Goal: Transaction & Acquisition: Purchase product/service

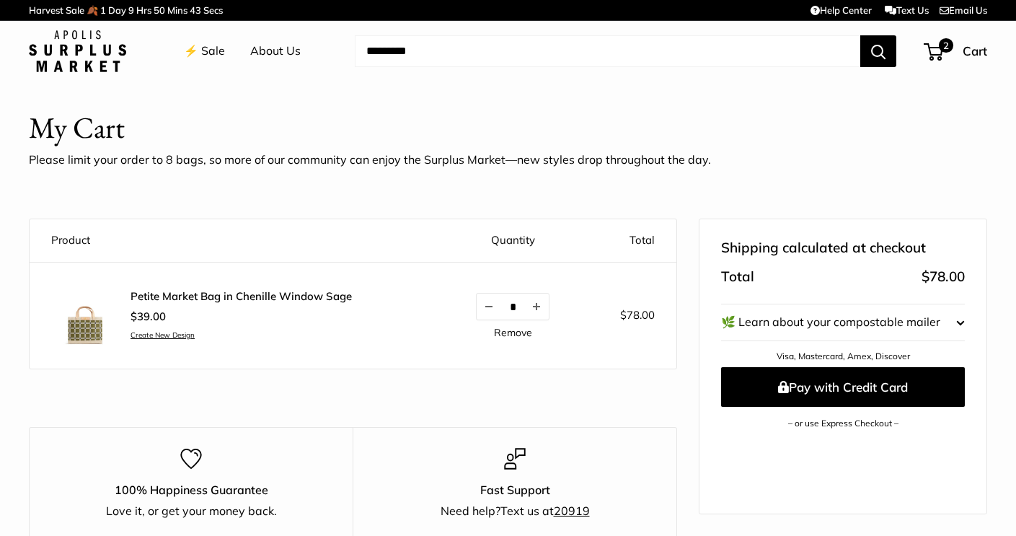
click at [217, 52] on link "⚡️ Sale" at bounding box center [204, 51] width 41 height 22
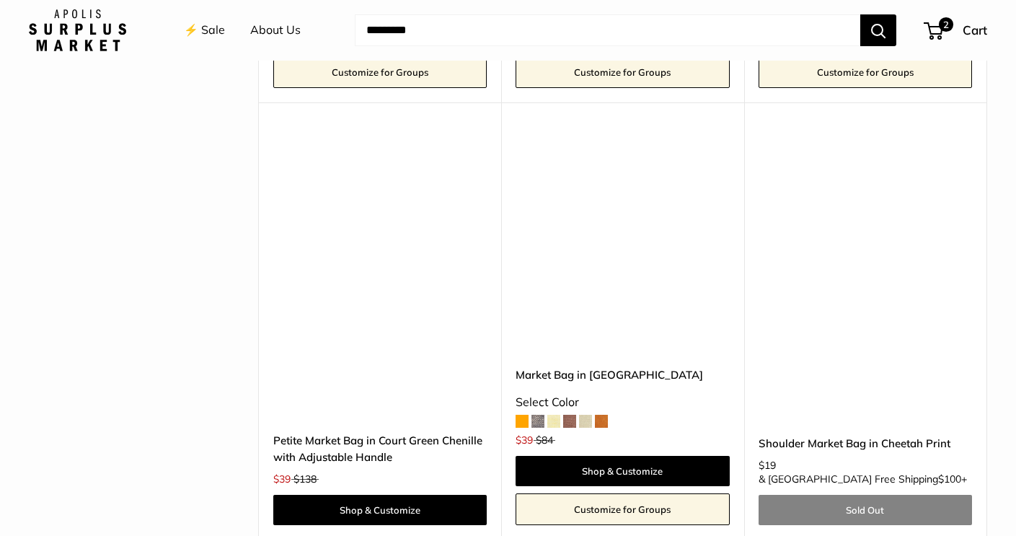
scroll to position [3297, 0]
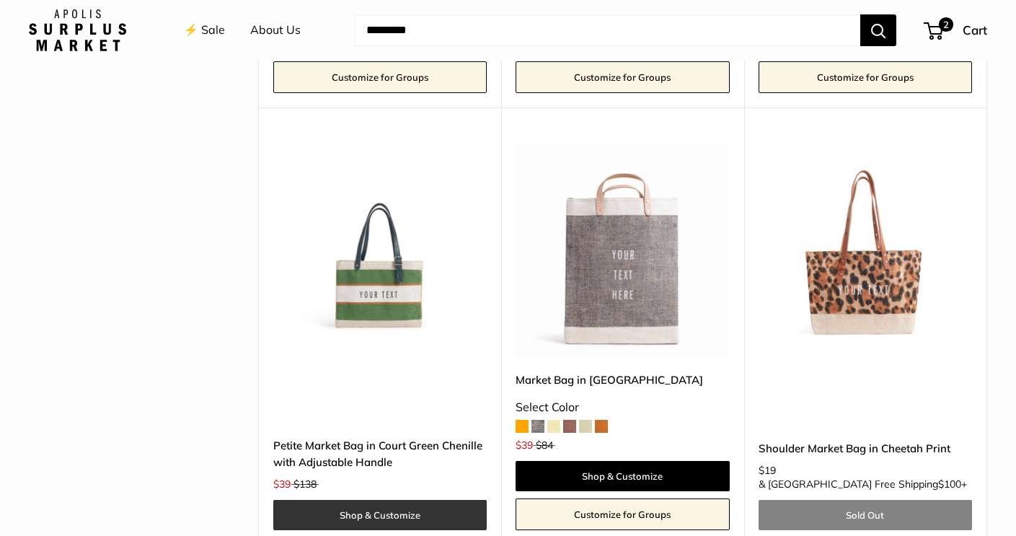
click at [376, 500] on link "Shop & Customize" at bounding box center [379, 515] width 213 height 30
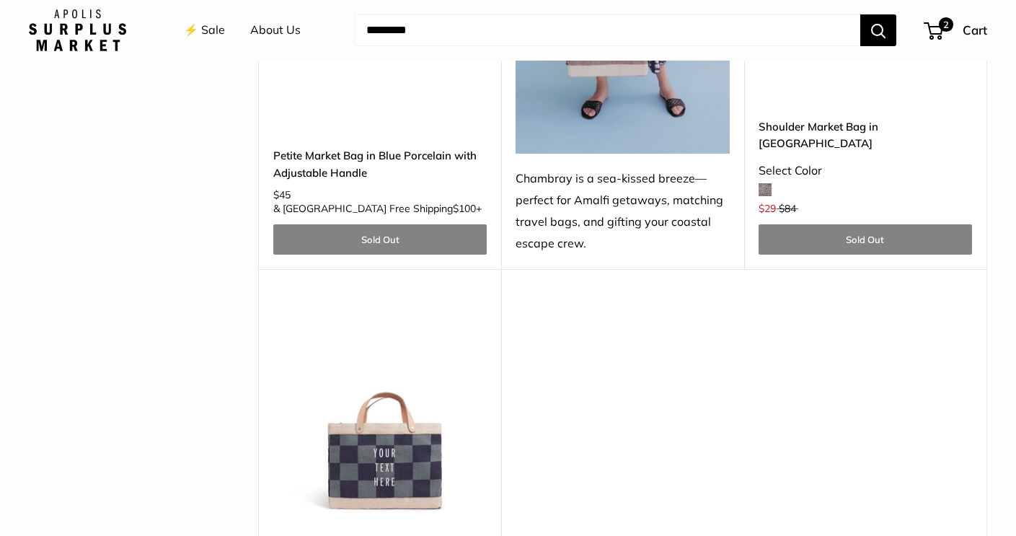
scroll to position [4176, 0]
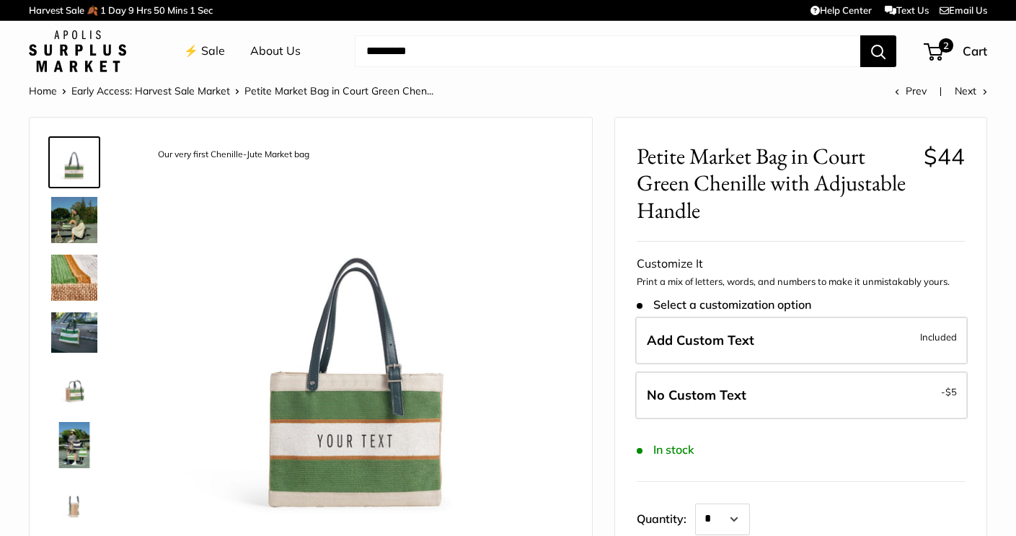
click at [47, 226] on div at bounding box center [79, 346] width 69 height 432
click at [66, 230] on img at bounding box center [74, 220] width 46 height 46
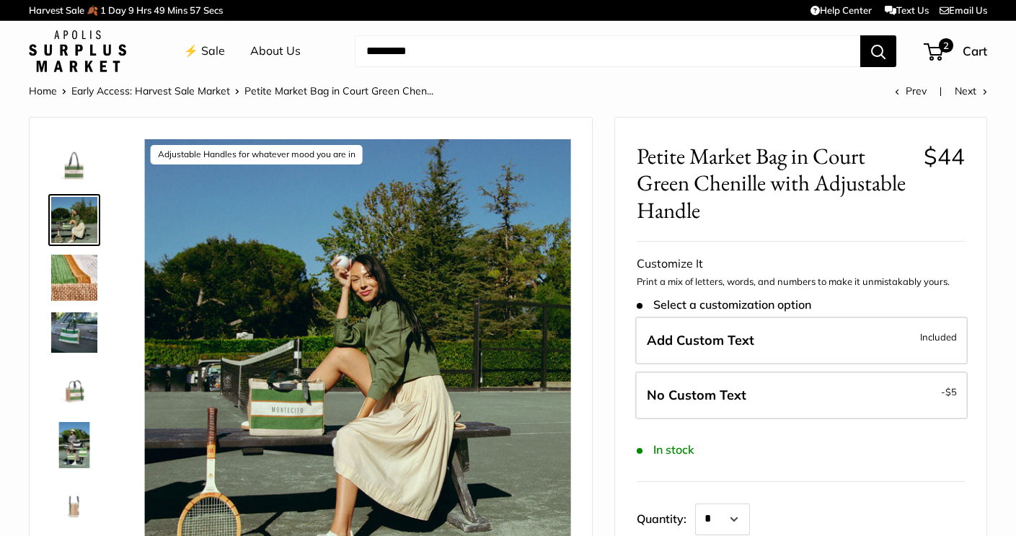
click at [82, 276] on img at bounding box center [74, 277] width 46 height 46
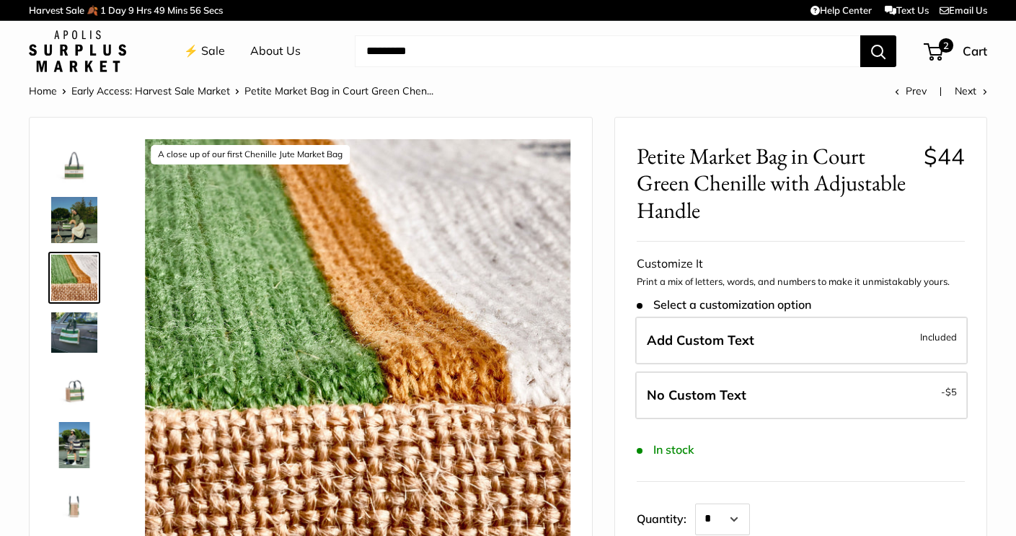
click at [86, 316] on img at bounding box center [74, 332] width 46 height 40
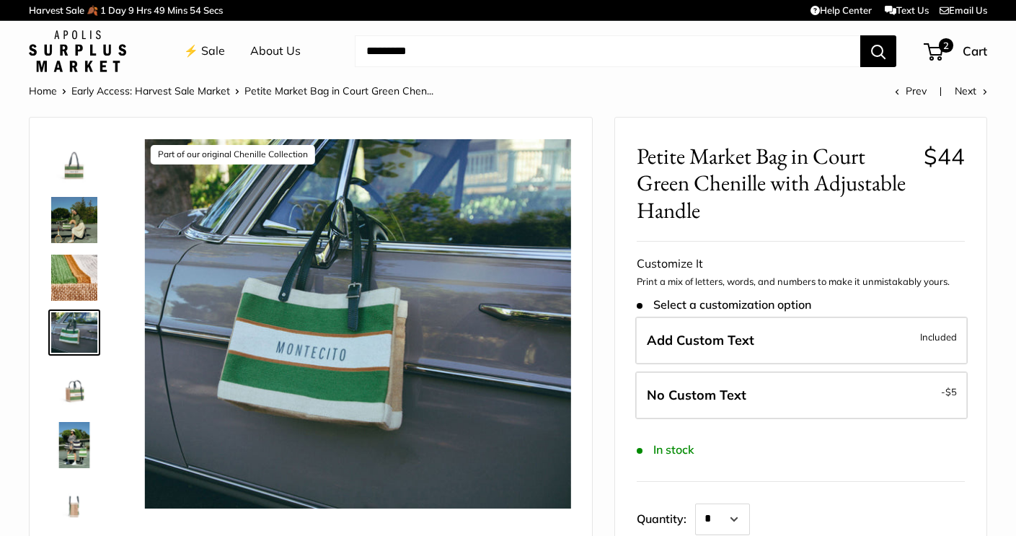
click at [74, 399] on img at bounding box center [74, 387] width 46 height 46
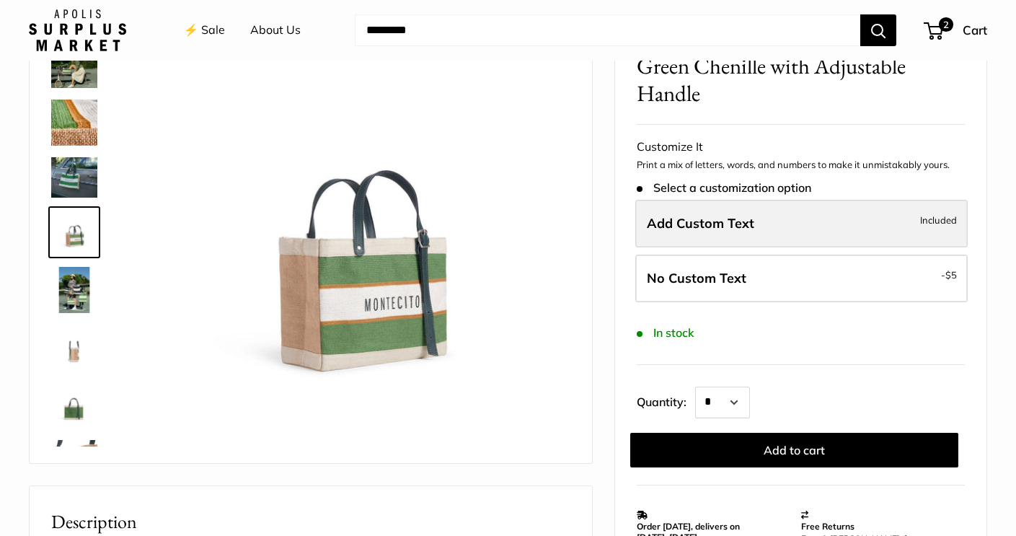
scroll to position [130, 0]
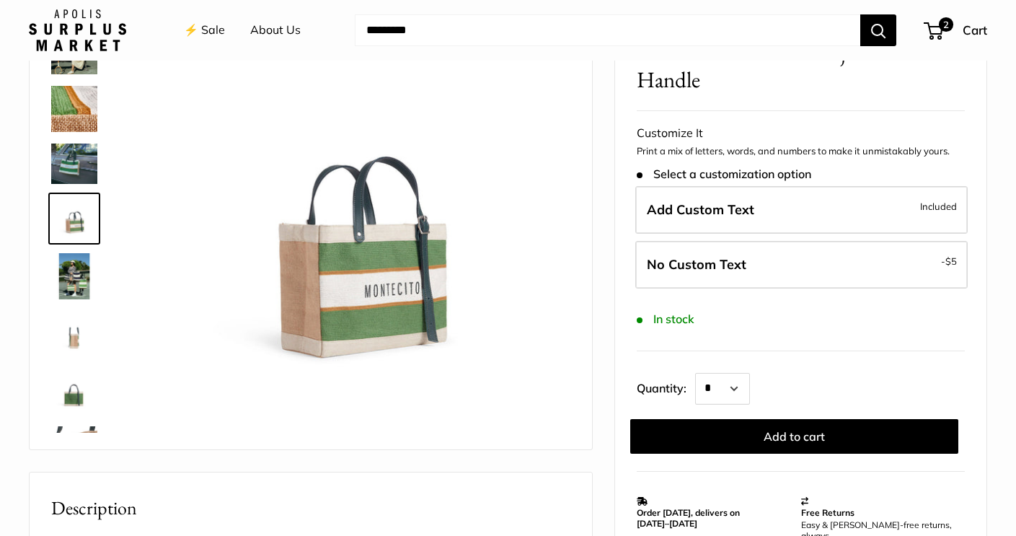
click at [68, 280] on img at bounding box center [74, 276] width 46 height 46
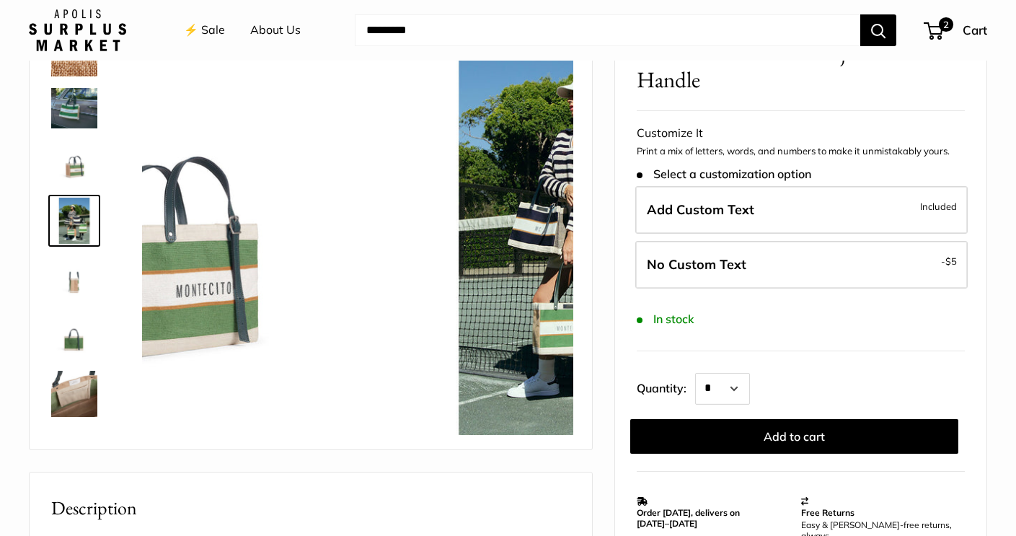
scroll to position [96, 0]
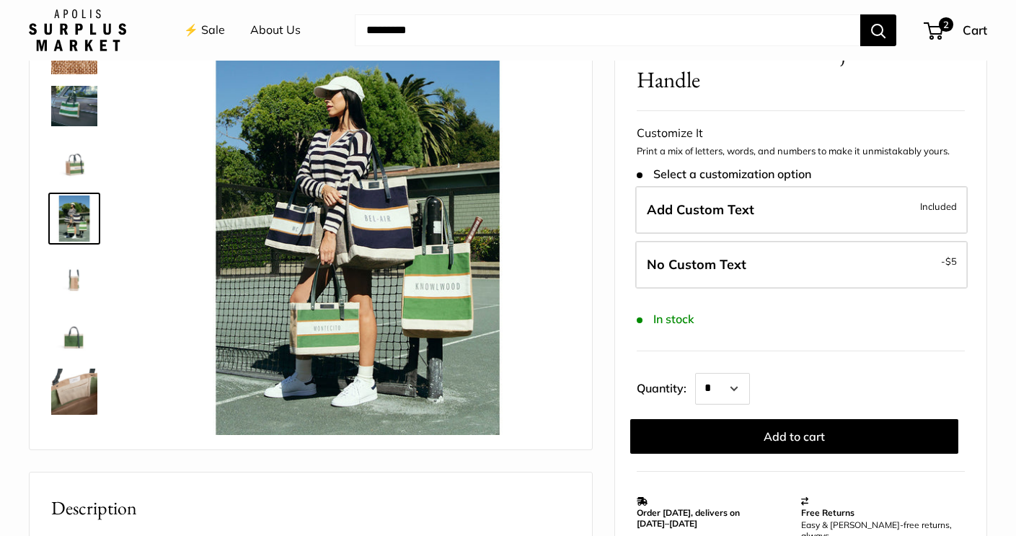
click at [73, 336] on img at bounding box center [74, 334] width 46 height 46
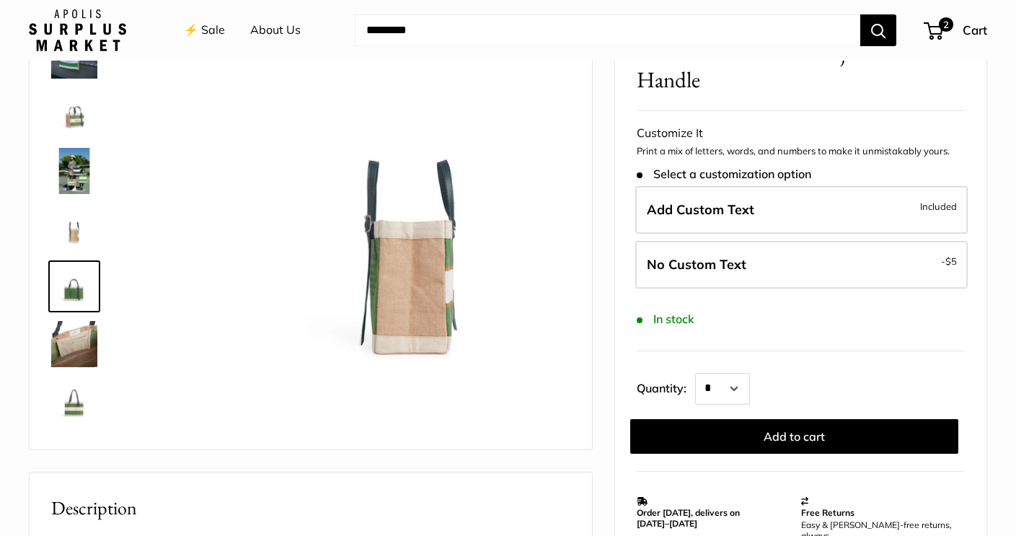
scroll to position [143, 0]
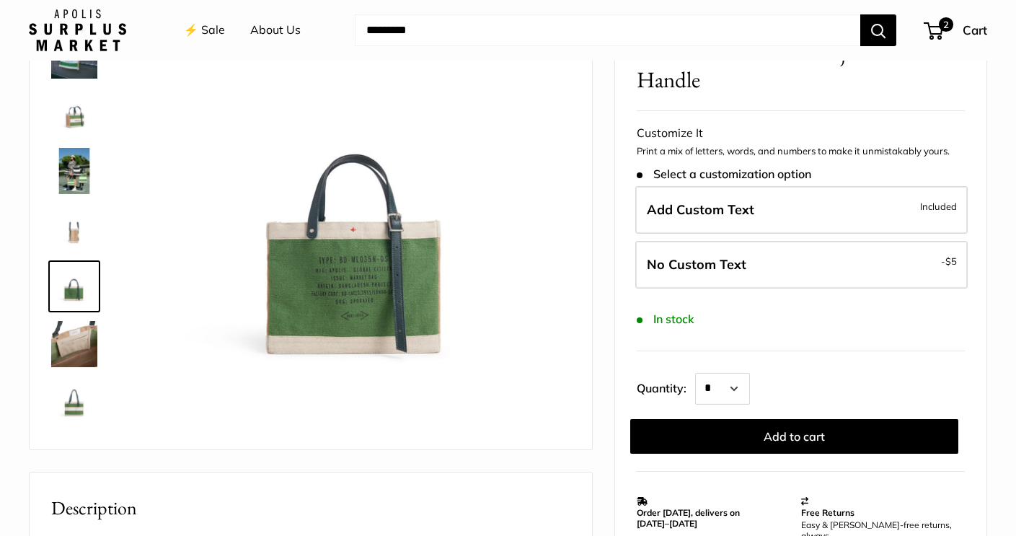
click at [78, 403] on img at bounding box center [74, 401] width 46 height 46
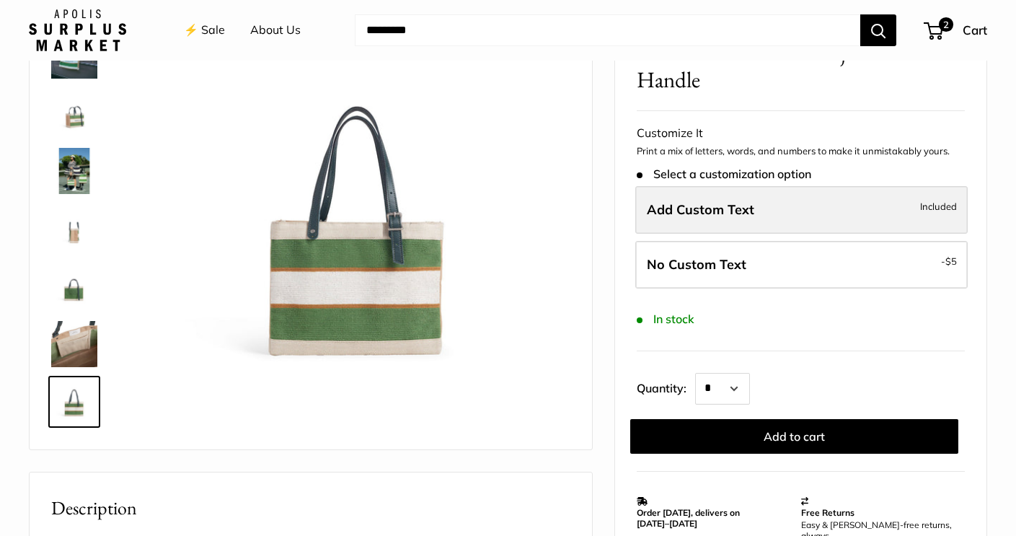
click at [715, 211] on span "Add Custom Text" at bounding box center [700, 209] width 107 height 17
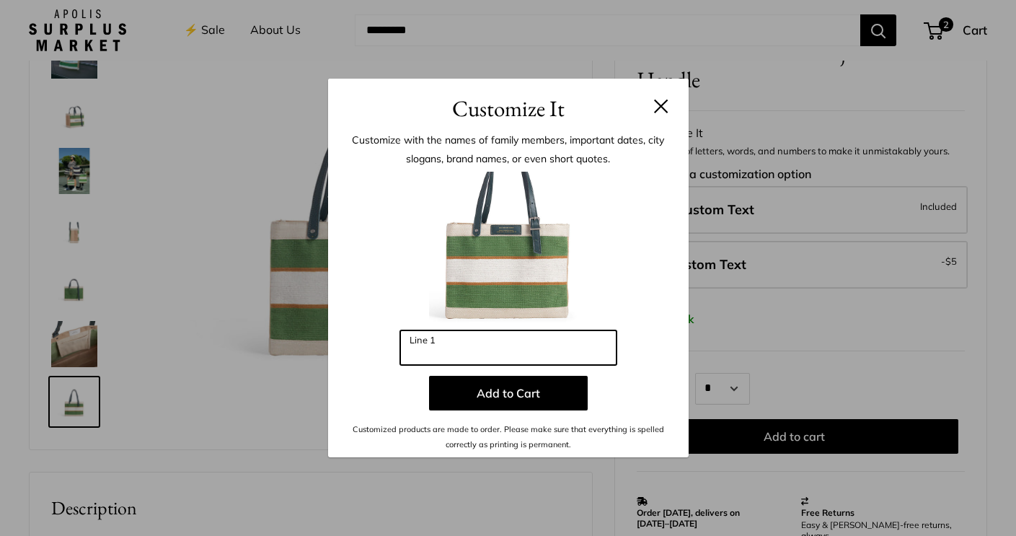
click at [449, 355] on input "Line 1" at bounding box center [508, 347] width 216 height 35
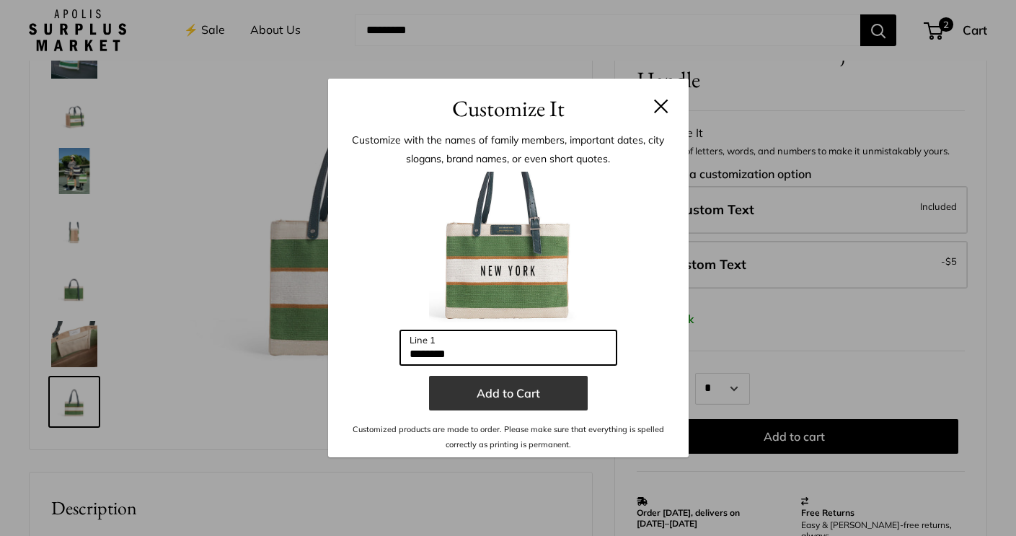
type input "********"
click at [496, 394] on button "Add to Cart" at bounding box center [508, 393] width 159 height 35
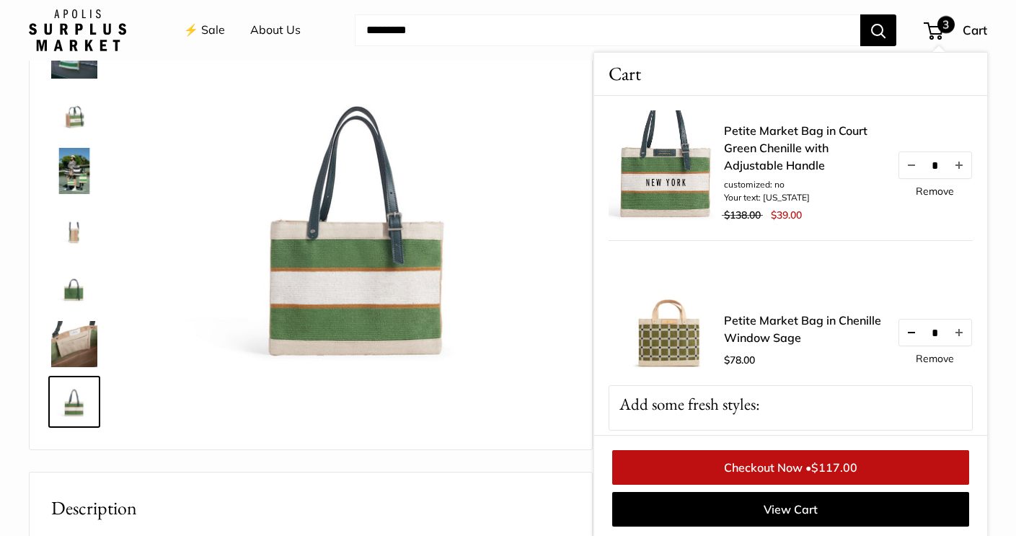
click at [907, 337] on button "Decrease quantity by 1" at bounding box center [911, 332] width 25 height 26
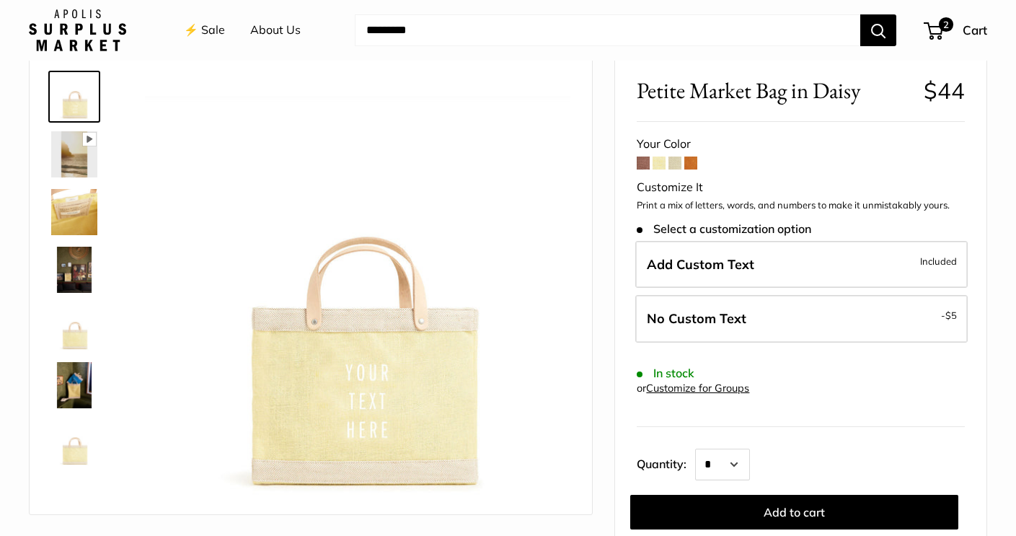
scroll to position [76, 0]
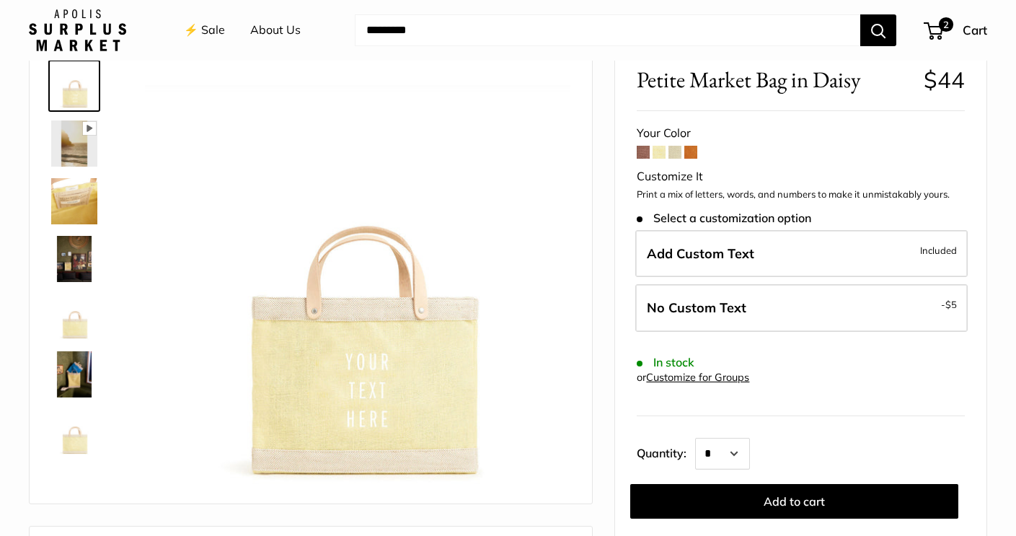
click at [674, 151] on span at bounding box center [674, 152] width 13 height 13
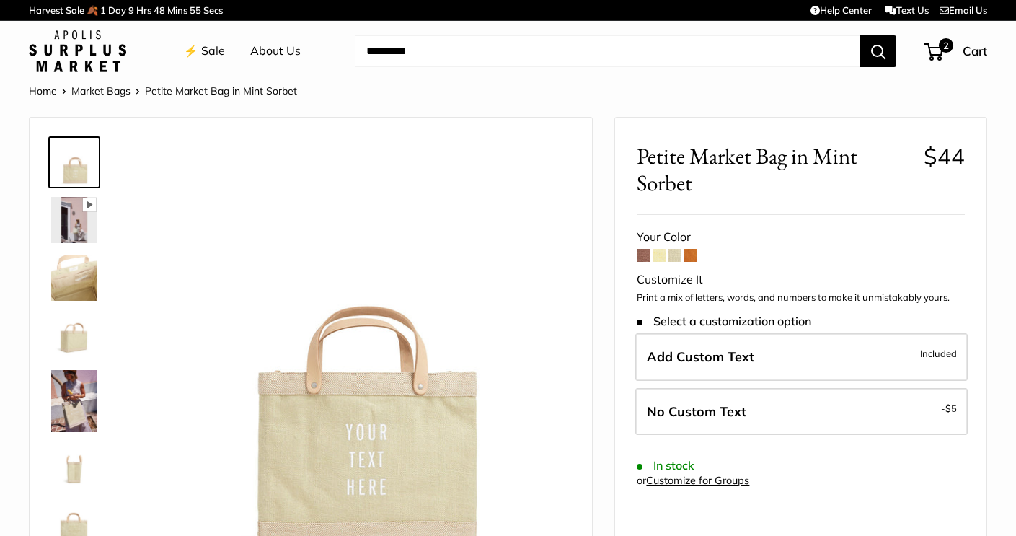
click at [689, 258] on span at bounding box center [690, 255] width 13 height 13
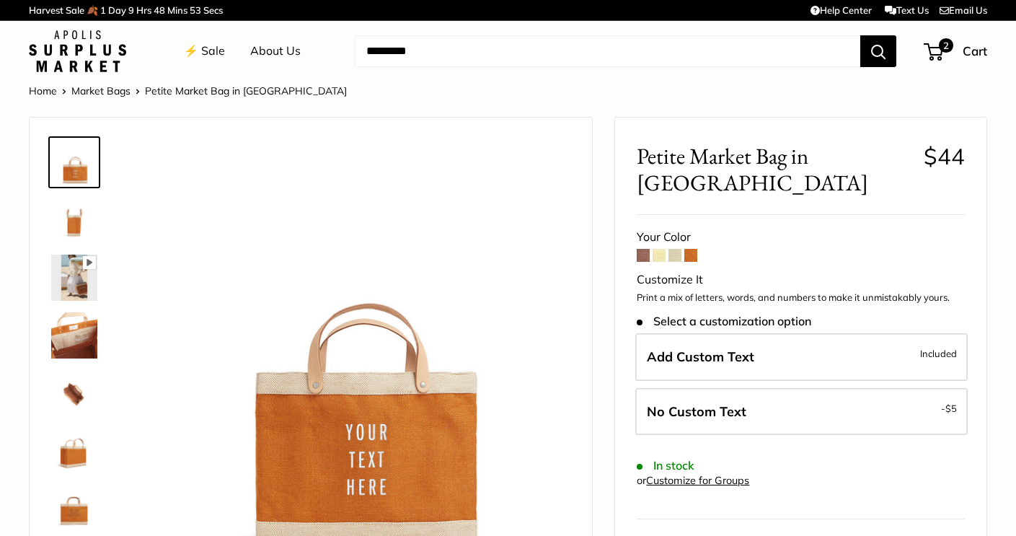
click at [74, 221] on img at bounding box center [74, 220] width 46 height 46
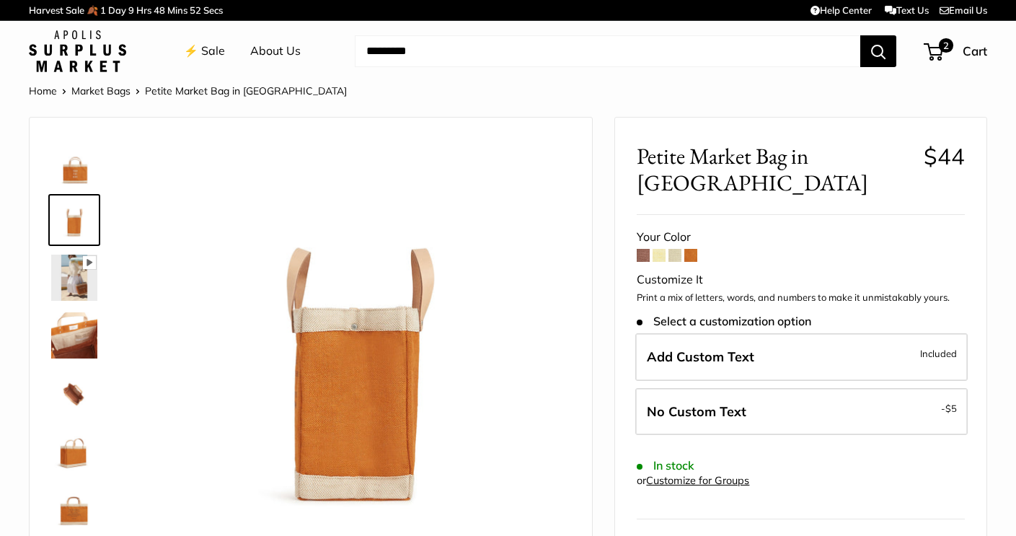
click at [71, 291] on img at bounding box center [74, 277] width 46 height 46
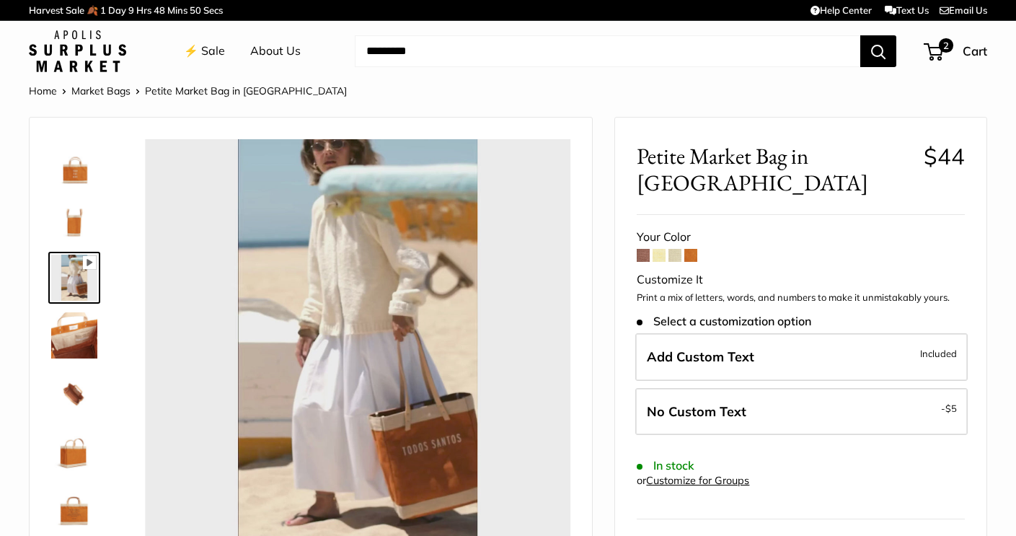
click at [75, 337] on img at bounding box center [74, 335] width 46 height 46
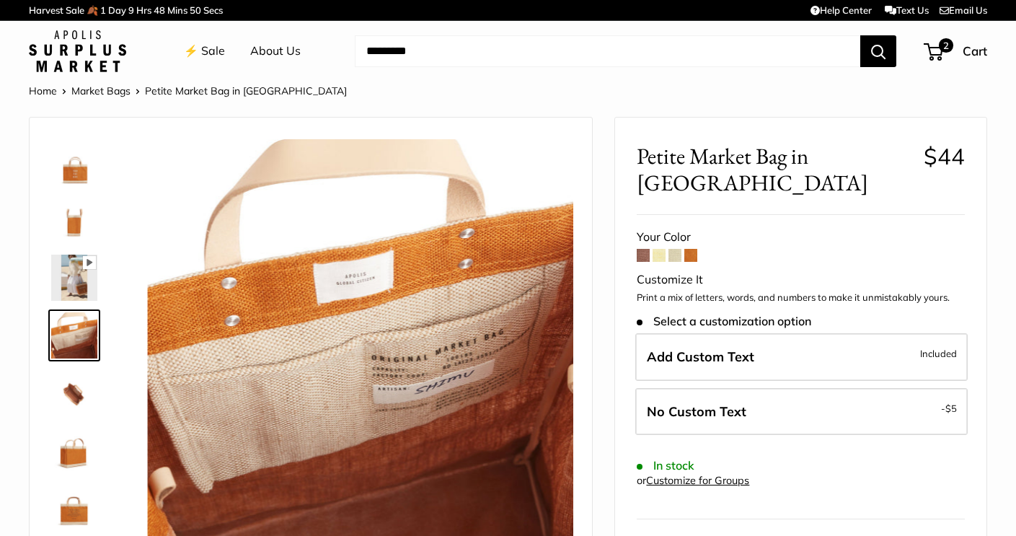
type input "****"
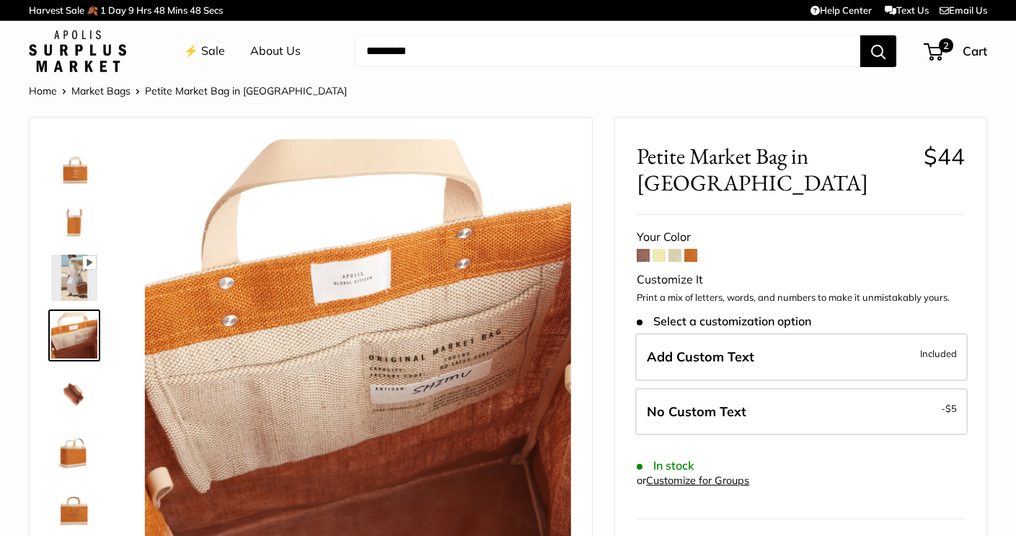
click at [695, 249] on span at bounding box center [690, 255] width 13 height 13
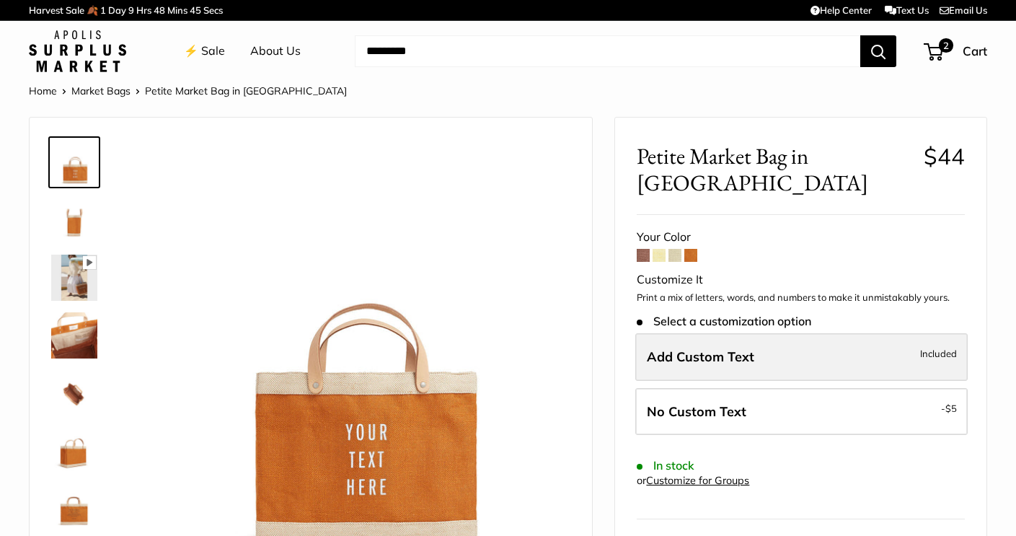
click at [735, 348] on span "Add Custom Text" at bounding box center [700, 356] width 107 height 17
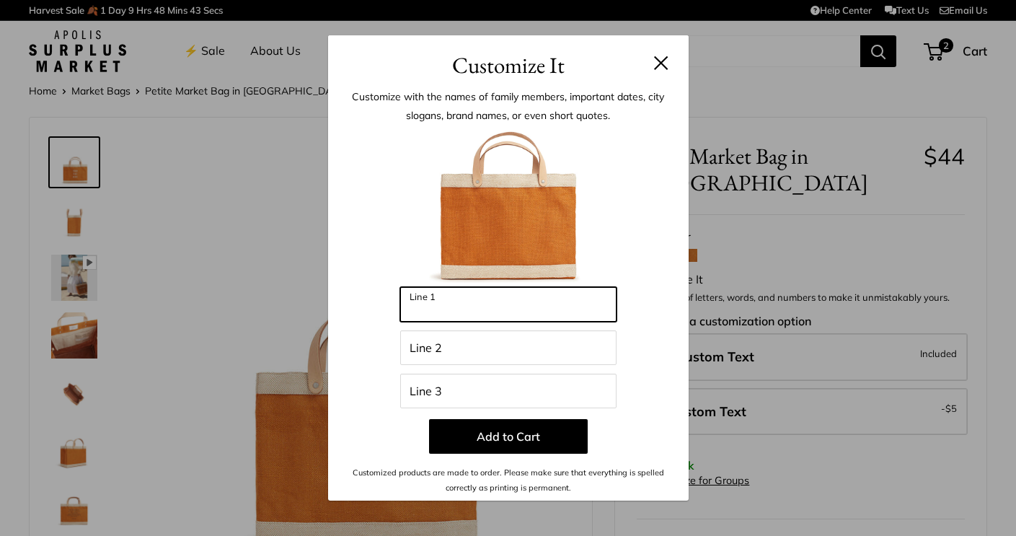
click at [492, 305] on input "Line 1" at bounding box center [508, 304] width 216 height 35
type input "********"
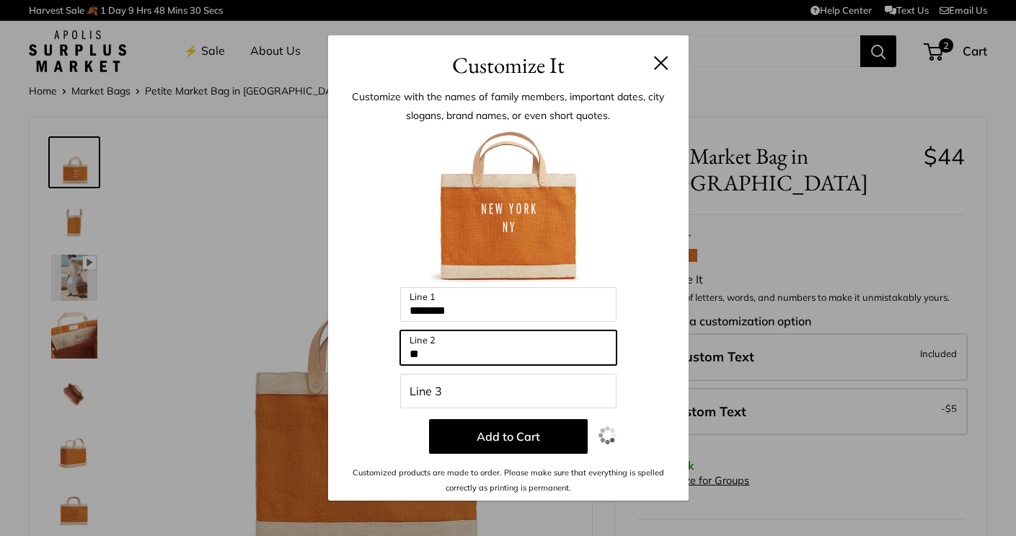
type input "**"
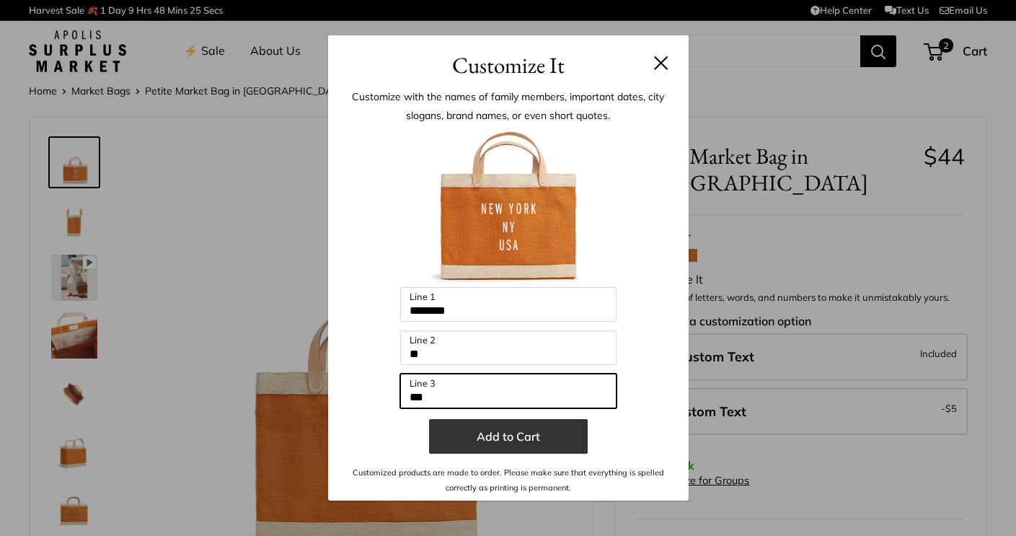
type input "***"
click at [520, 443] on button "Add to Cart" at bounding box center [508, 436] width 159 height 35
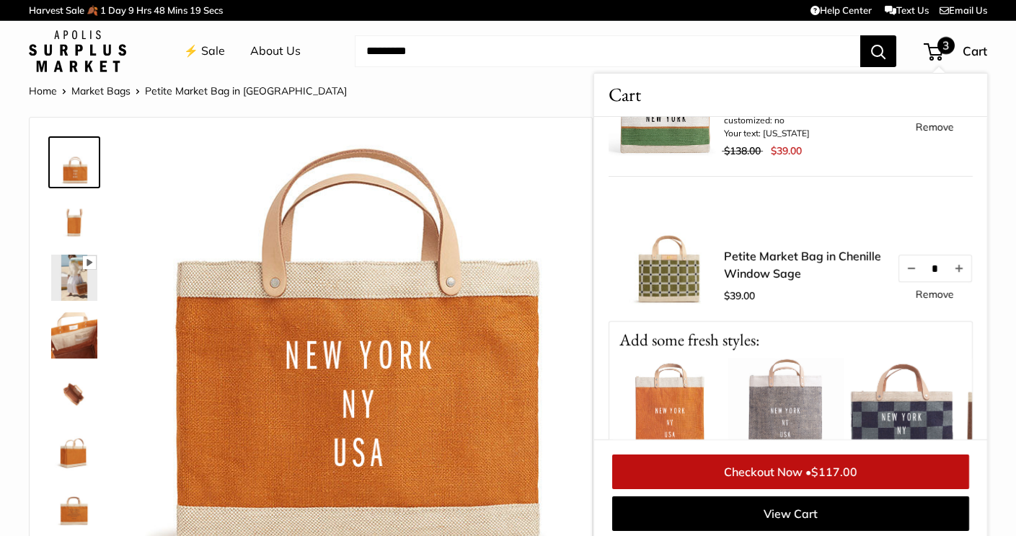
scroll to position [231, 0]
click at [814, 257] on link "Petite Market Bag in Chenille Window Sage" at bounding box center [803, 264] width 159 height 35
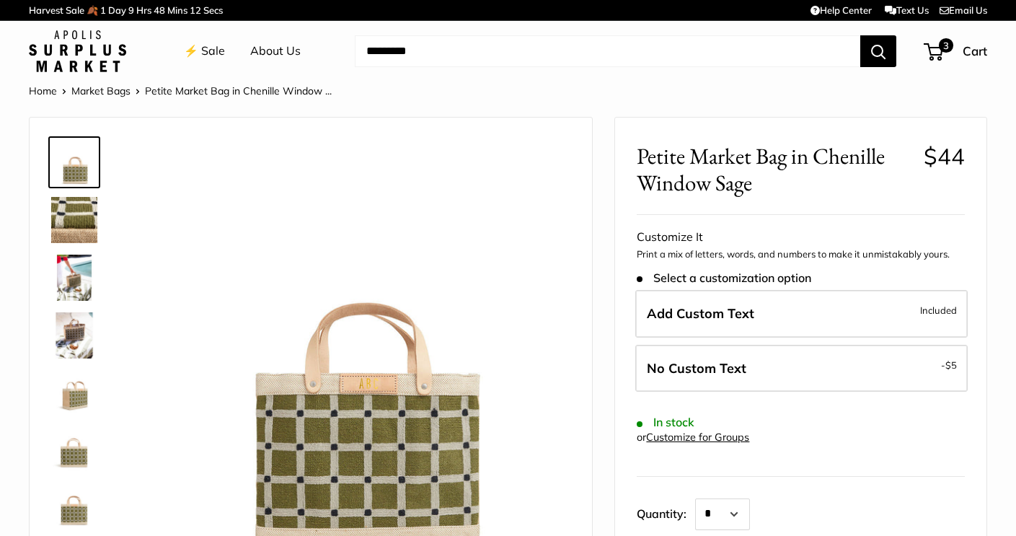
click at [83, 221] on img at bounding box center [74, 220] width 46 height 46
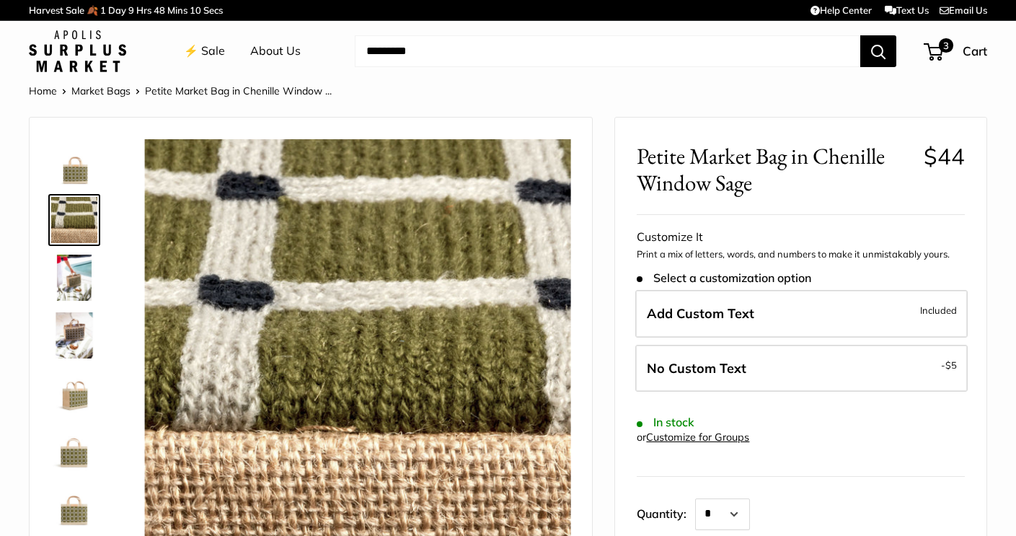
click at [81, 279] on img at bounding box center [74, 277] width 46 height 46
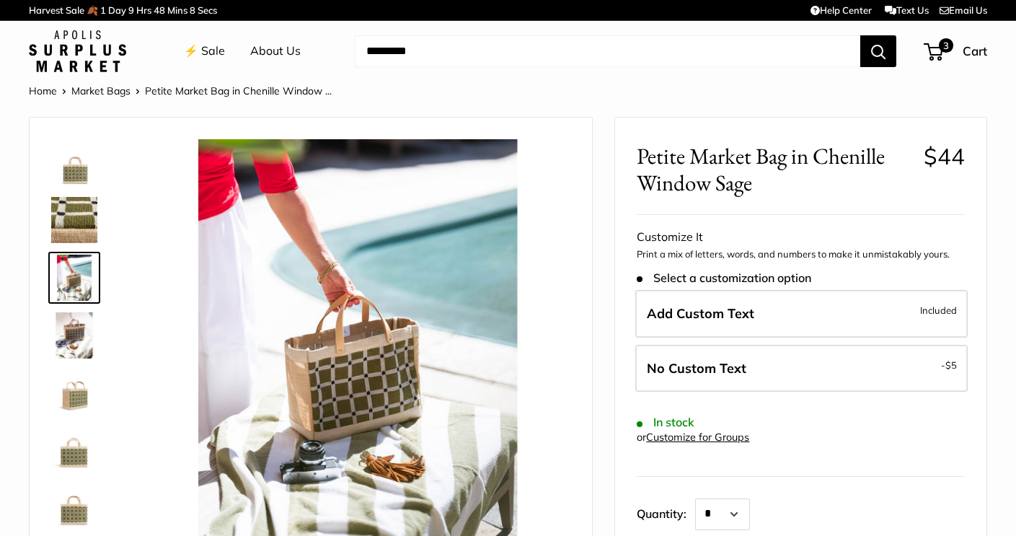
click at [76, 333] on img at bounding box center [74, 335] width 46 height 46
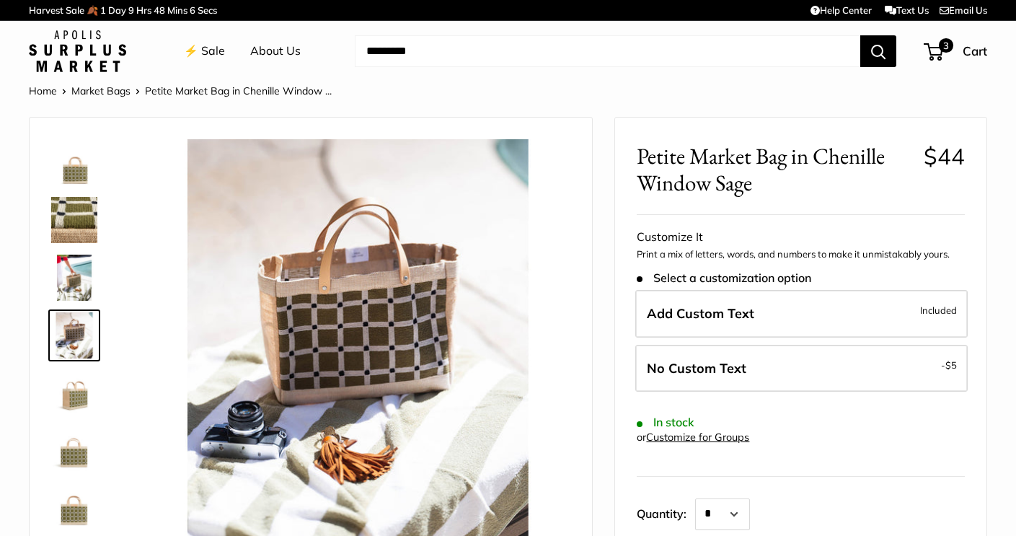
click at [71, 396] on img at bounding box center [74, 393] width 46 height 46
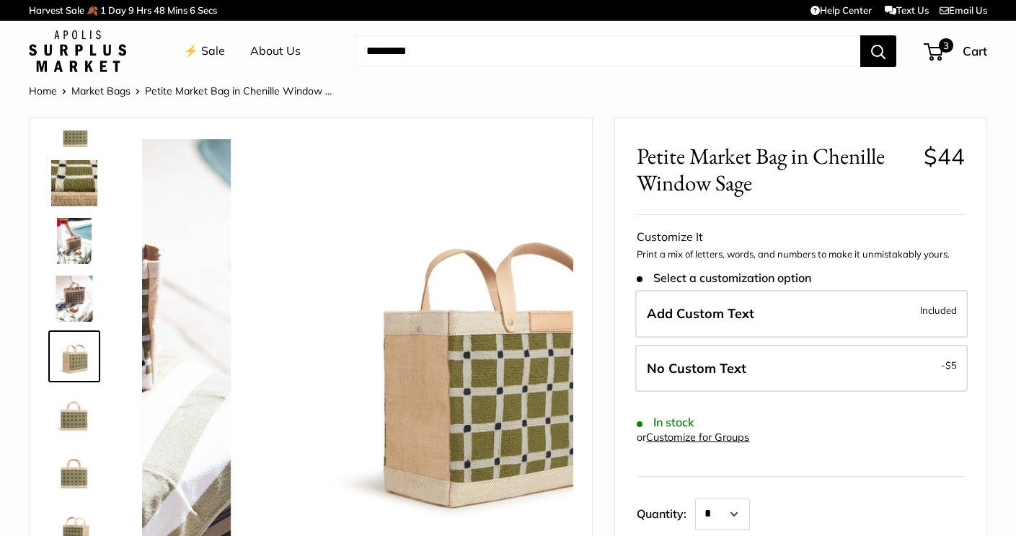
scroll to position [45, 0]
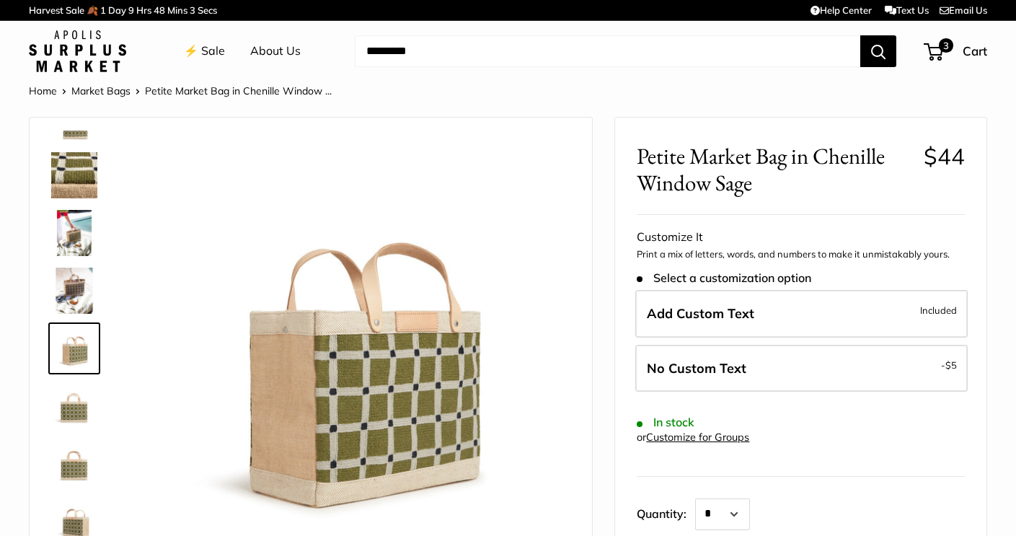
click at [68, 422] on img at bounding box center [74, 406] width 46 height 46
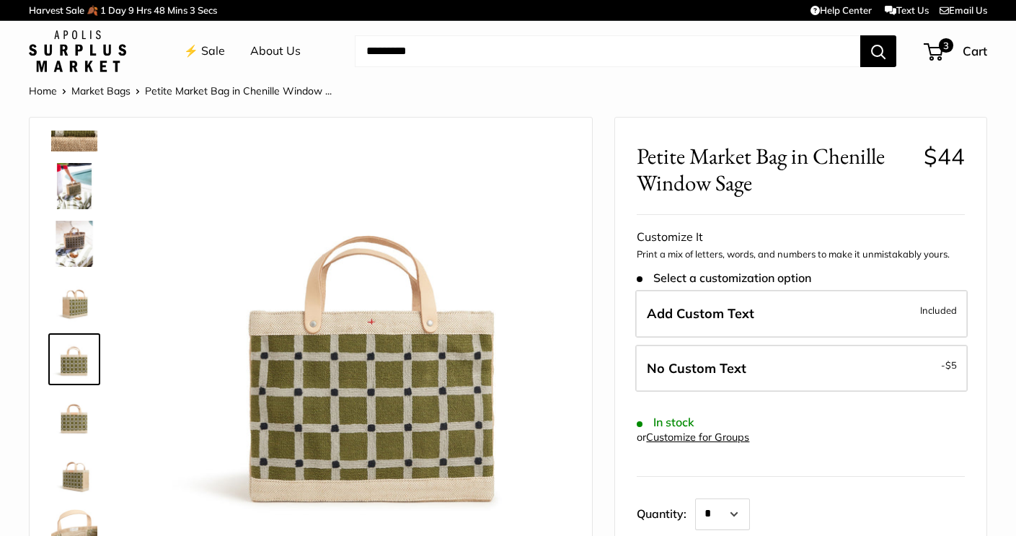
scroll to position [92, 0]
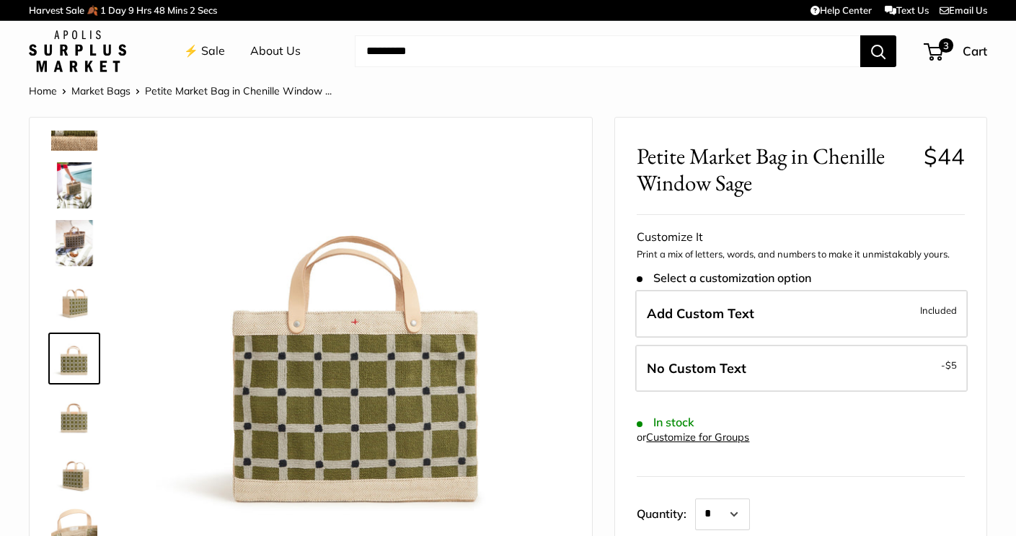
click at [68, 427] on img at bounding box center [74, 416] width 46 height 46
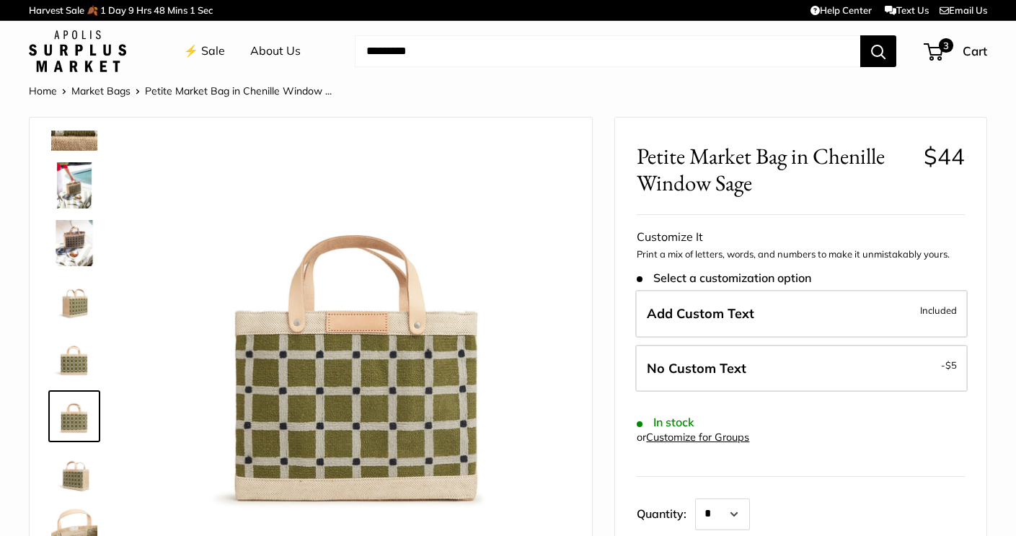
click at [73, 465] on img at bounding box center [74, 474] width 46 height 46
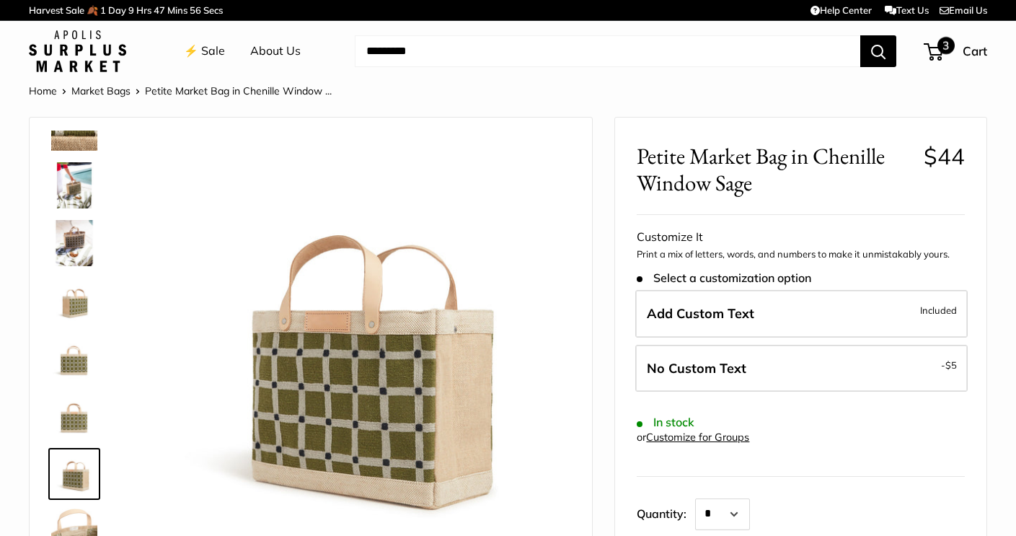
click at [933, 50] on span "3" at bounding box center [932, 51] width 19 height 17
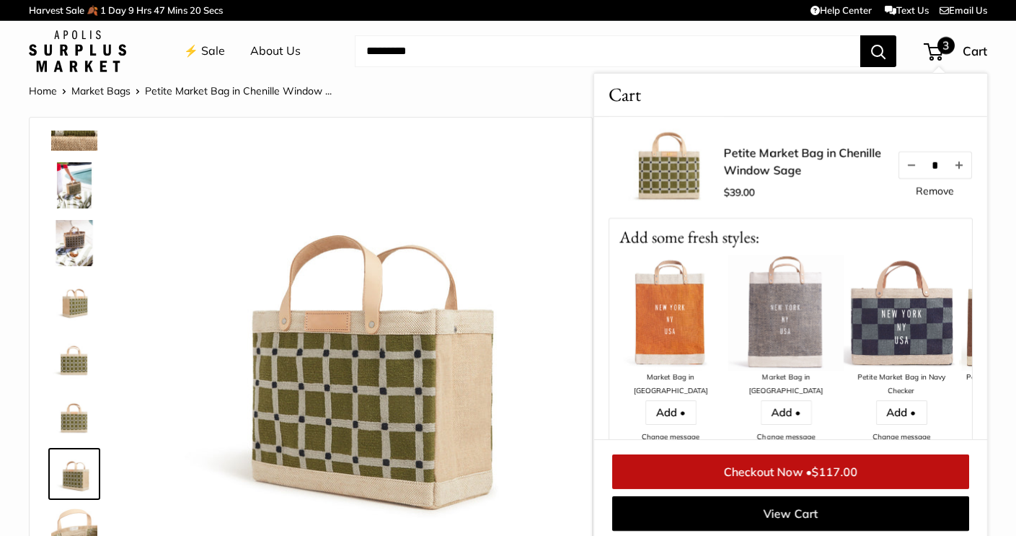
scroll to position [335, 0]
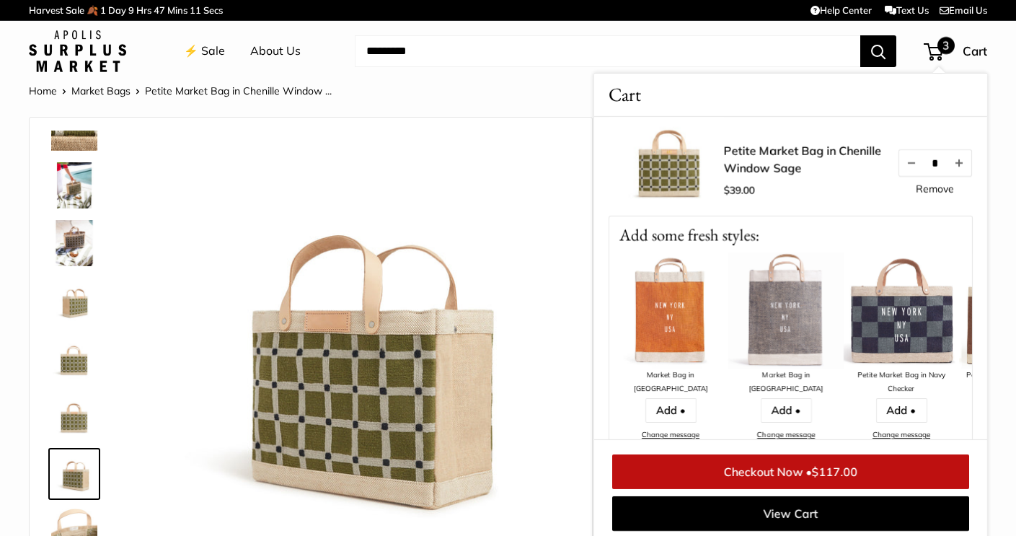
click at [910, 330] on img at bounding box center [900, 310] width 115 height 115
click at [903, 333] on img at bounding box center [900, 310] width 115 height 115
click at [892, 377] on div "Petite Market Bag in Navy Checker" at bounding box center [900, 381] width 115 height 27
click at [881, 378] on div "Petite Market Bag in Navy Checker" at bounding box center [900, 381] width 115 height 27
click at [779, 469] on link "Checkout Now • $117.00" at bounding box center [790, 471] width 357 height 35
